Goal: Transaction & Acquisition: Purchase product/service

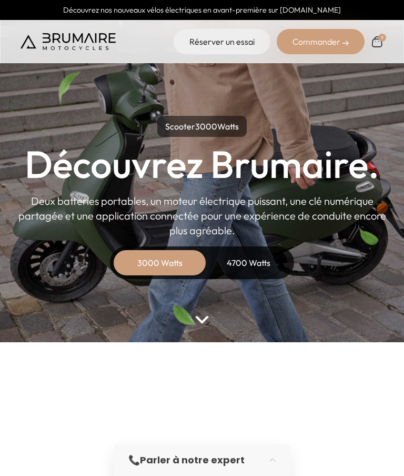
click at [378, 41] on img at bounding box center [377, 41] width 13 height 13
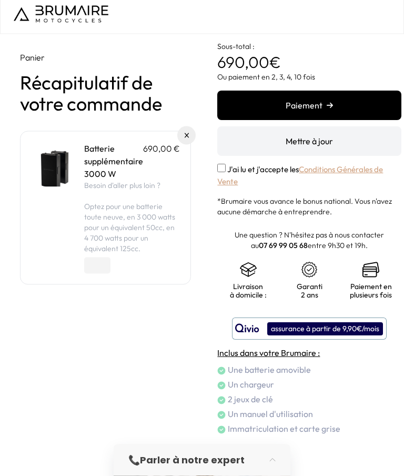
scroll to position [15, 0]
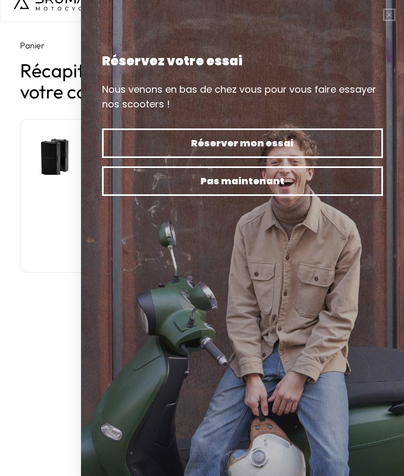
click at [291, 180] on span "Pas maintenant" at bounding box center [243, 181] width 244 height 15
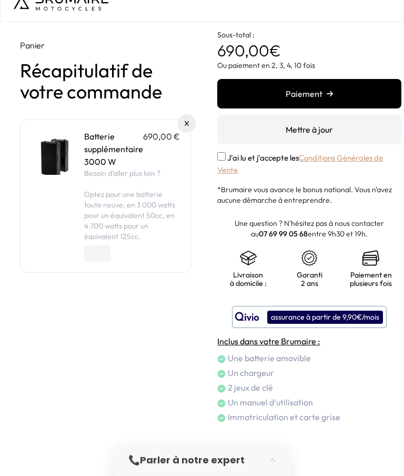
click at [59, 151] on img at bounding box center [53, 152] width 45 height 45
click at [270, 461] on button "button" at bounding box center [275, 460] width 29 height 23
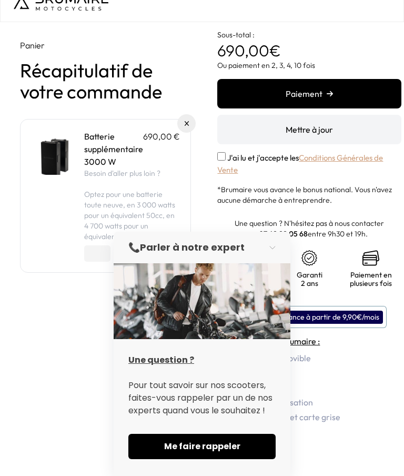
click at [368, 371] on li "Un chargeur" at bounding box center [309, 373] width 184 height 13
click at [83, 342] on div "Panier Récapitulatif de votre commande Batterie supplémentaire 690,00 € 3000 W …" at bounding box center [105, 231] width 171 height 384
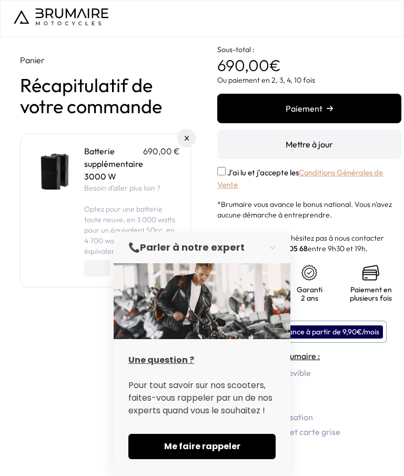
click at [270, 255] on button "button" at bounding box center [275, 247] width 29 height 23
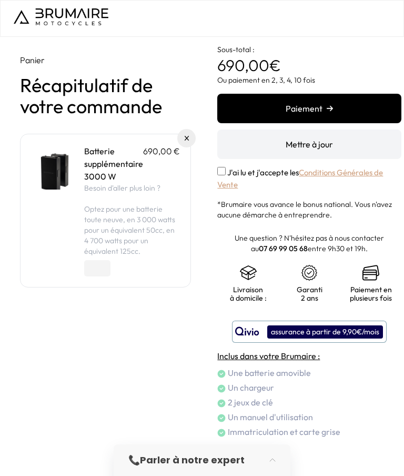
click at [333, 147] on button "Mettre à jour" at bounding box center [309, 144] width 184 height 29
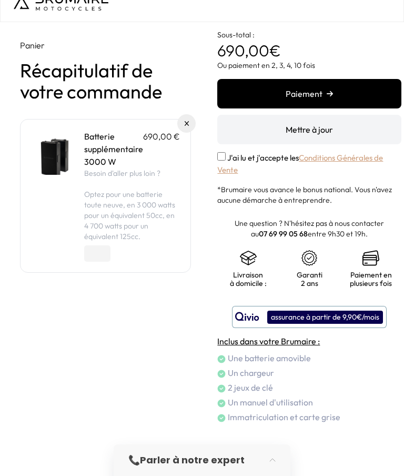
click at [50, 160] on img at bounding box center [53, 152] width 45 height 45
click at [50, 164] on img at bounding box center [53, 152] width 45 height 45
click at [72, 187] on div "Batterie supplémentaire 690,00 € 3000 W Besoin d'aller plus loin ? Optez pour u…" at bounding box center [105, 196] width 149 height 132
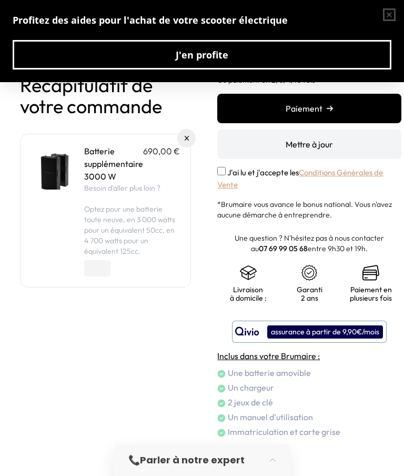
click at [41, 220] on div "Batterie supplémentaire 690,00 € 3000 W Besoin d'aller plus loin ? Optez pour u…" at bounding box center [105, 211] width 149 height 132
click at [389, 16] on button "button" at bounding box center [389, 14] width 29 height 29
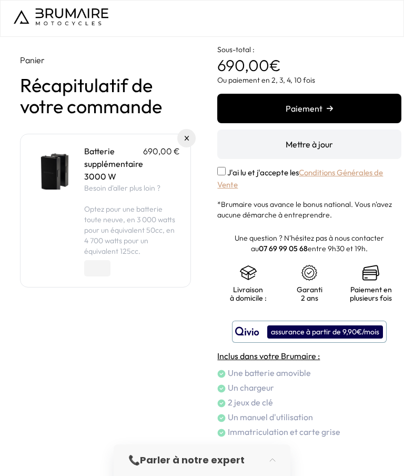
click at [33, 112] on h1 "Récapitulatif de votre commande" at bounding box center [105, 96] width 171 height 42
click at [89, 174] on p "3000 W" at bounding box center [132, 176] width 96 height 13
click at [185, 140] on img at bounding box center [187, 138] width 5 height 5
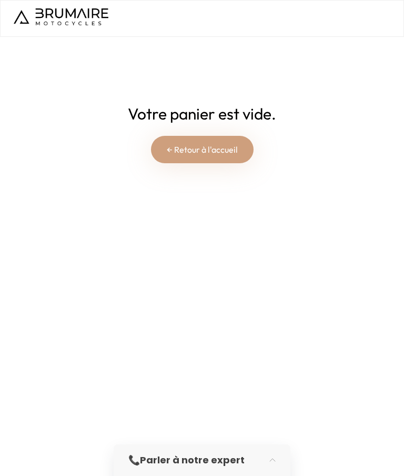
click at [223, 156] on link "← Retour à l'accueil" at bounding box center [202, 149] width 103 height 27
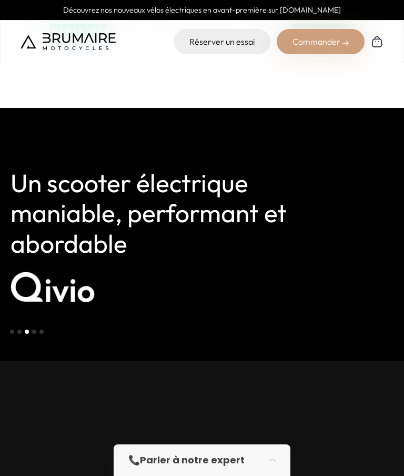
scroll to position [2852, 0]
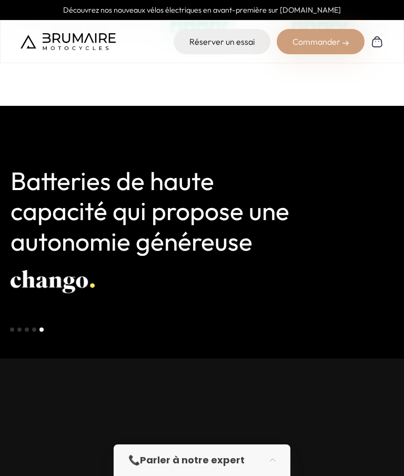
click at [35, 204] on h3 "Batteries de haute capacité qui propose une autonomie généreuse" at bounding box center [163, 211] width 305 height 91
click at [25, 179] on h3 "Batteries de haute capacité qui propose une autonomie généreuse" at bounding box center [163, 211] width 305 height 91
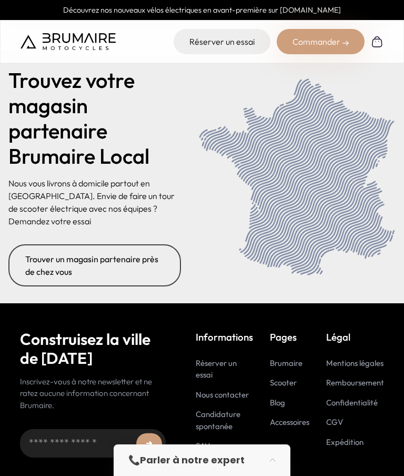
scroll to position [4933, 0]
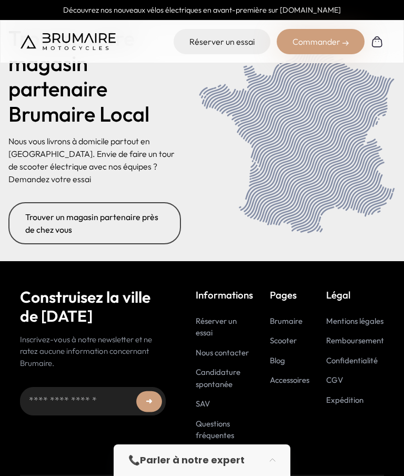
click at [208, 399] on link "SAV" at bounding box center [203, 404] width 14 height 10
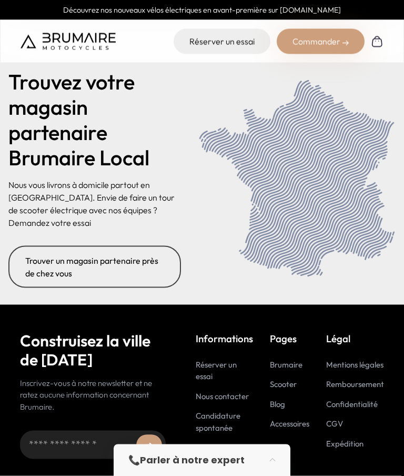
scroll to position [4891, 0]
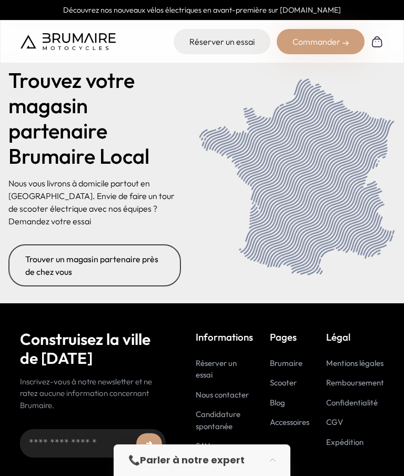
click at [298, 417] on link "Accessoires" at bounding box center [289, 422] width 39 height 10
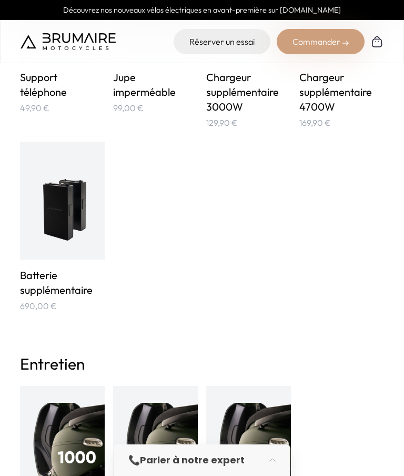
scroll to position [877, 0]
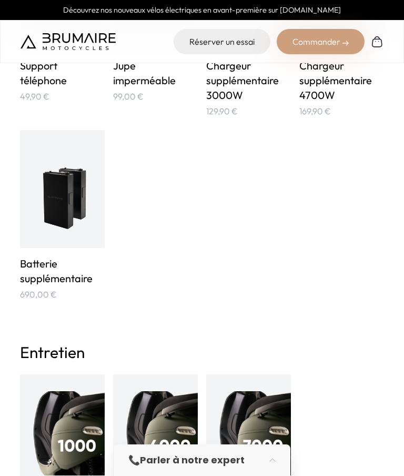
click at [54, 235] on img at bounding box center [63, 189] width 70 height 93
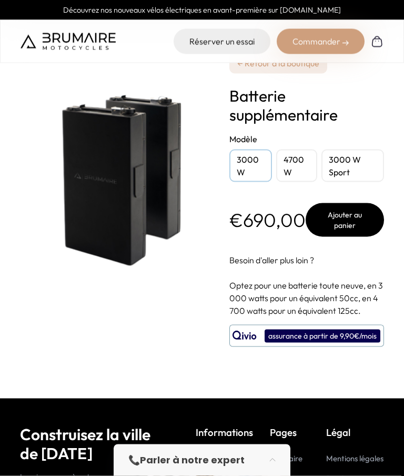
click at [371, 221] on button "Ajouter au panier" at bounding box center [345, 220] width 78 height 34
